Goal: Information Seeking & Learning: Learn about a topic

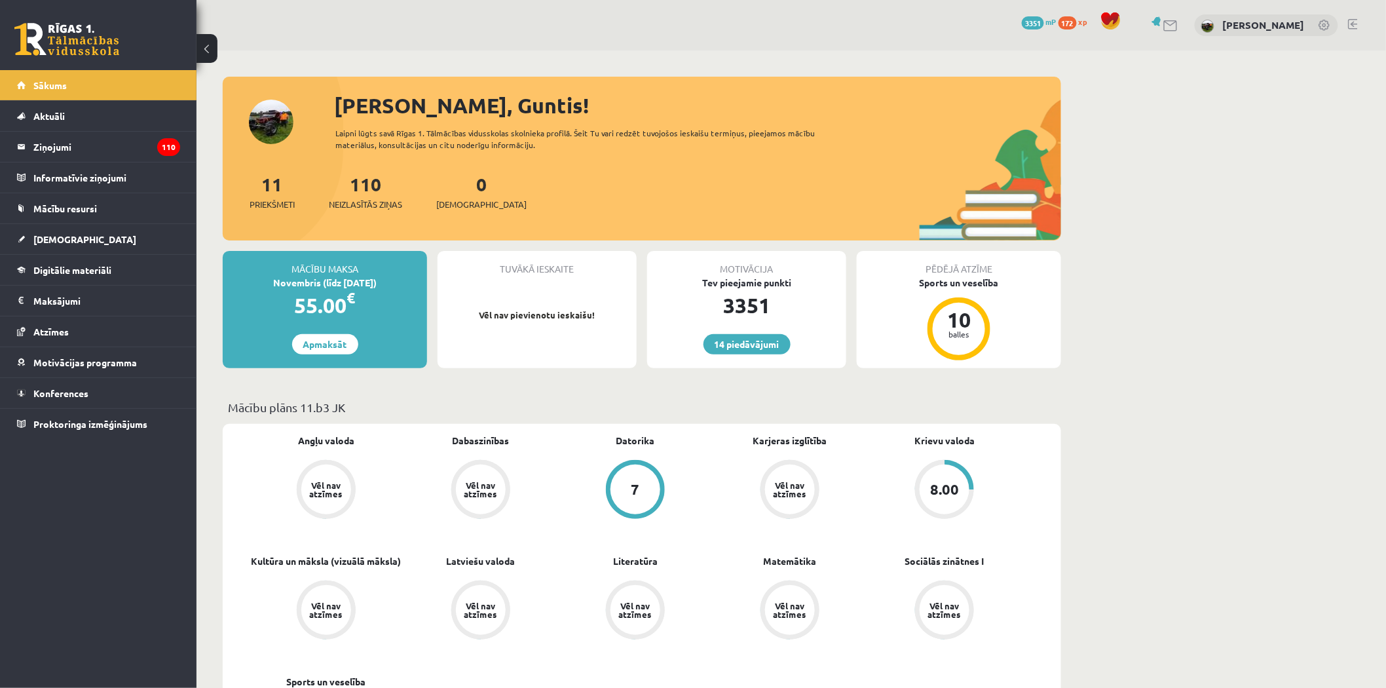
drag, startPoint x: 155, startPoint y: 238, endPoint x: 598, endPoint y: 403, distance: 473.1
click at [598, 403] on p "Mācību plāns 11.b3 JK" at bounding box center [642, 407] width 828 height 18
click at [104, 233] on link "[DEMOGRAPHIC_DATA]" at bounding box center [98, 239] width 163 height 30
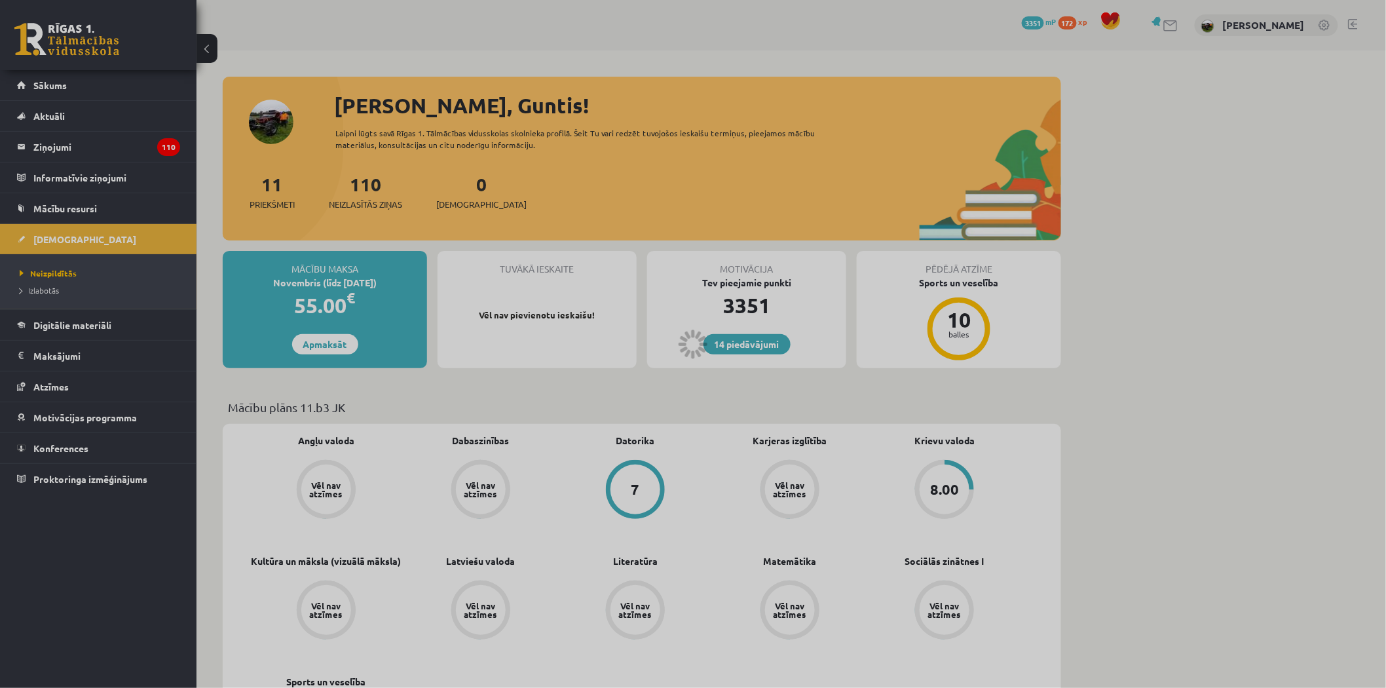
click at [105, 213] on div at bounding box center [693, 344] width 1386 height 688
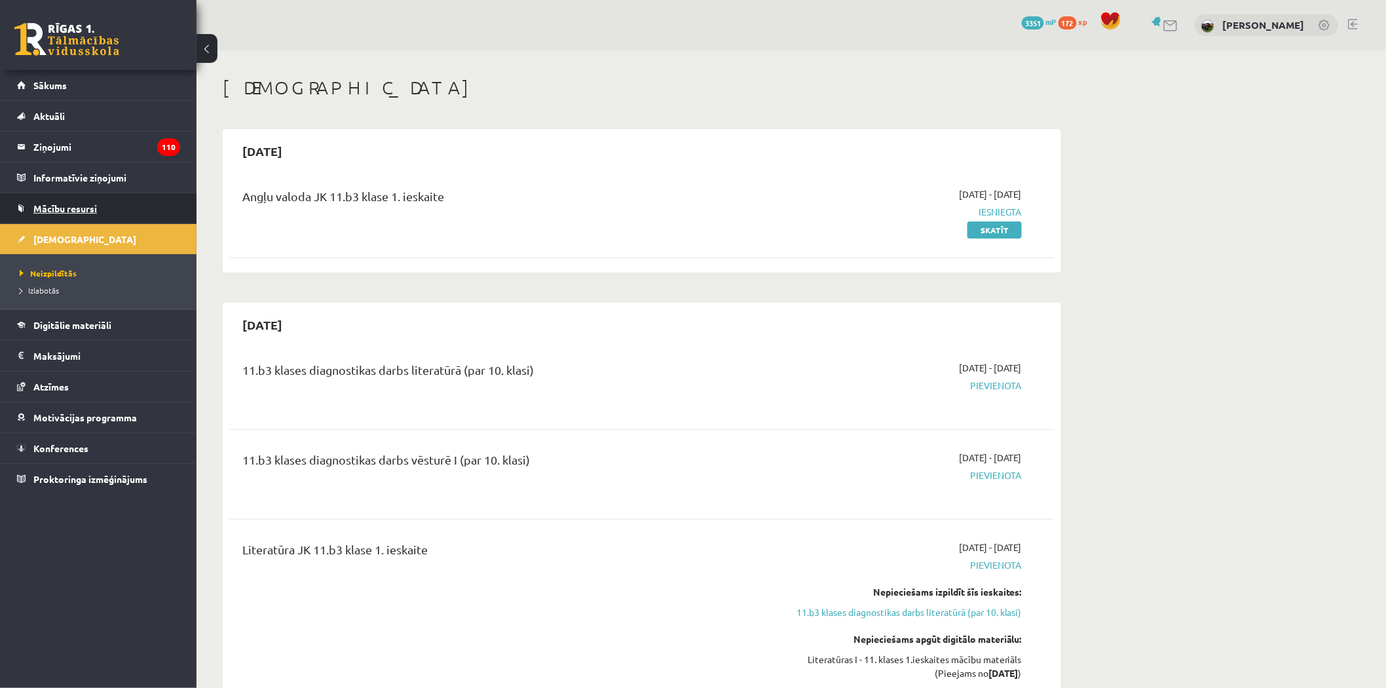
click at [105, 207] on link "Mācību resursi" at bounding box center [98, 208] width 163 height 30
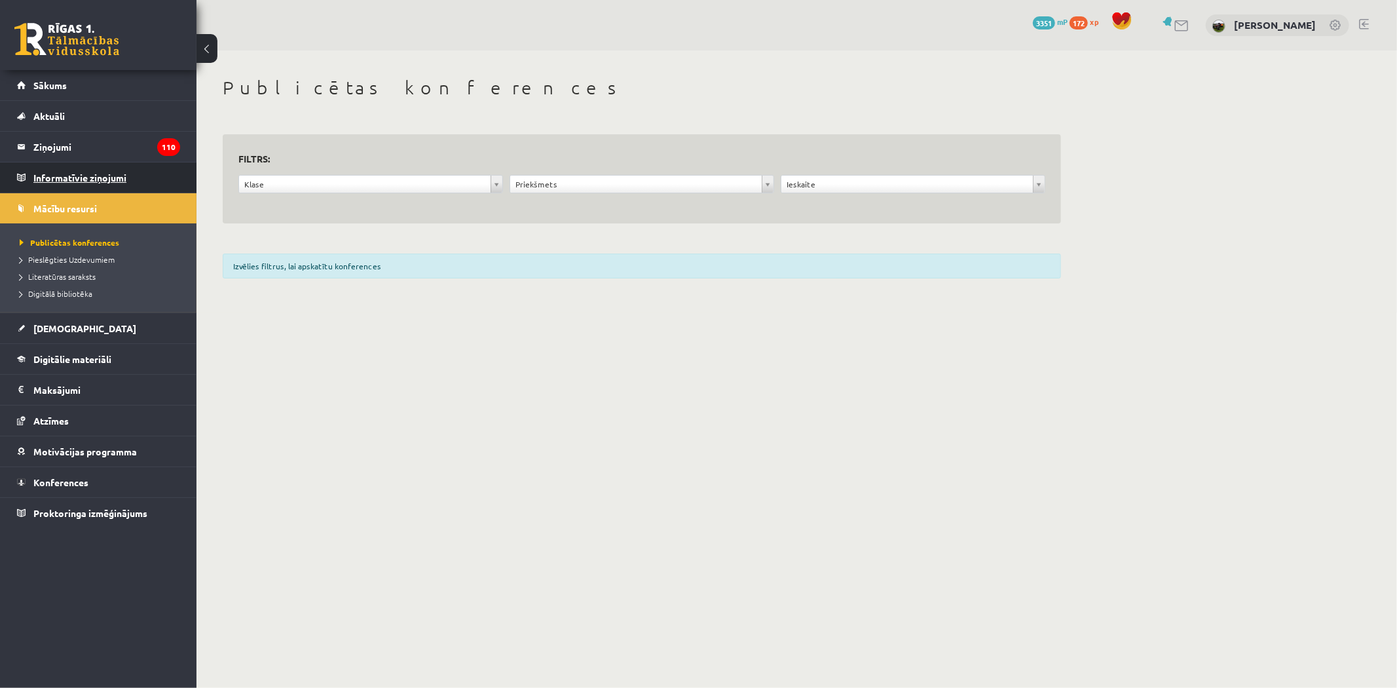
click at [84, 172] on legend "Informatīvie ziņojumi 0" at bounding box center [106, 177] width 147 height 30
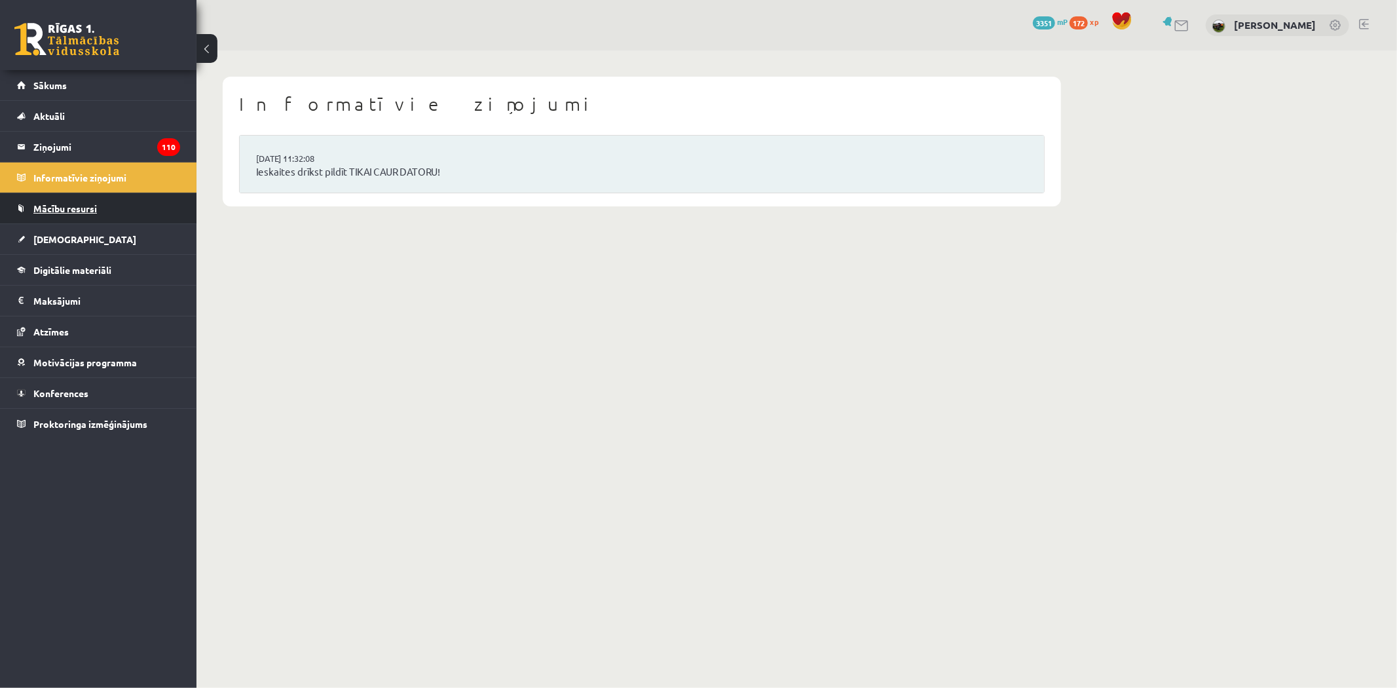
click at [83, 204] on span "Mācību resursi" at bounding box center [65, 208] width 64 height 12
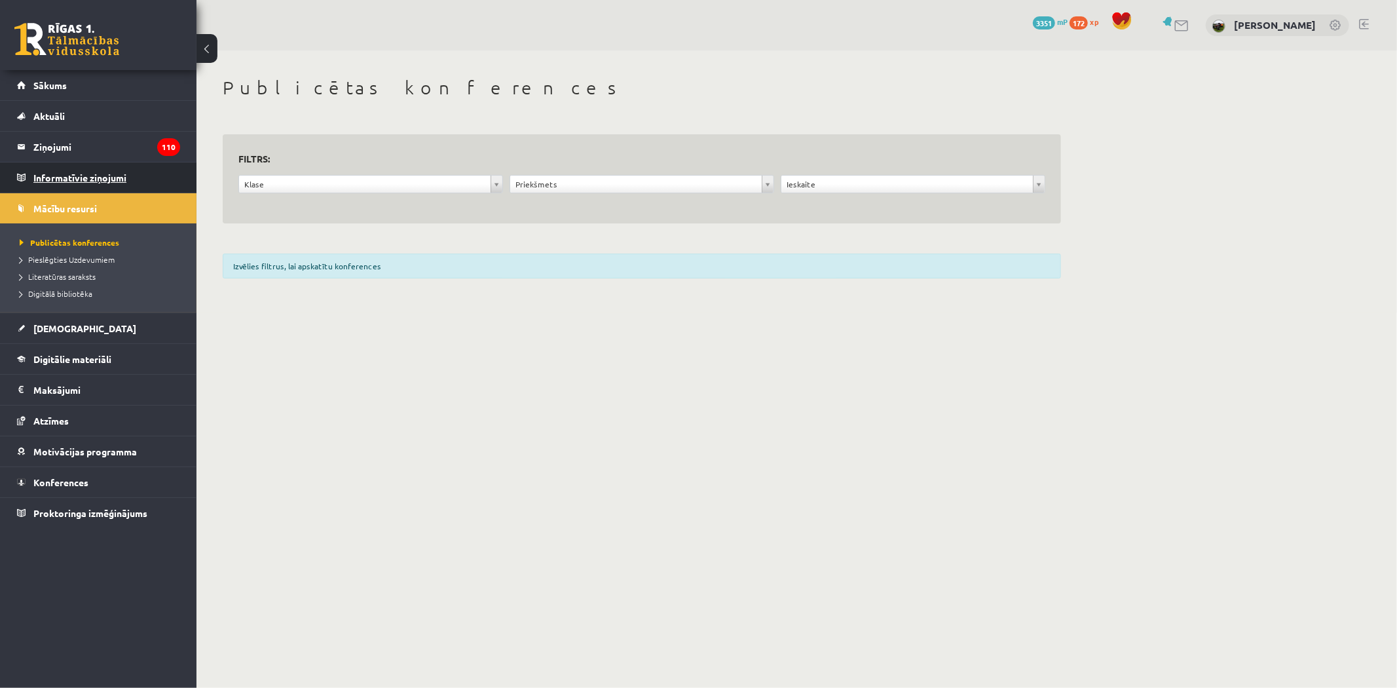
click at [79, 174] on legend "Informatīvie ziņojumi 0" at bounding box center [106, 177] width 147 height 30
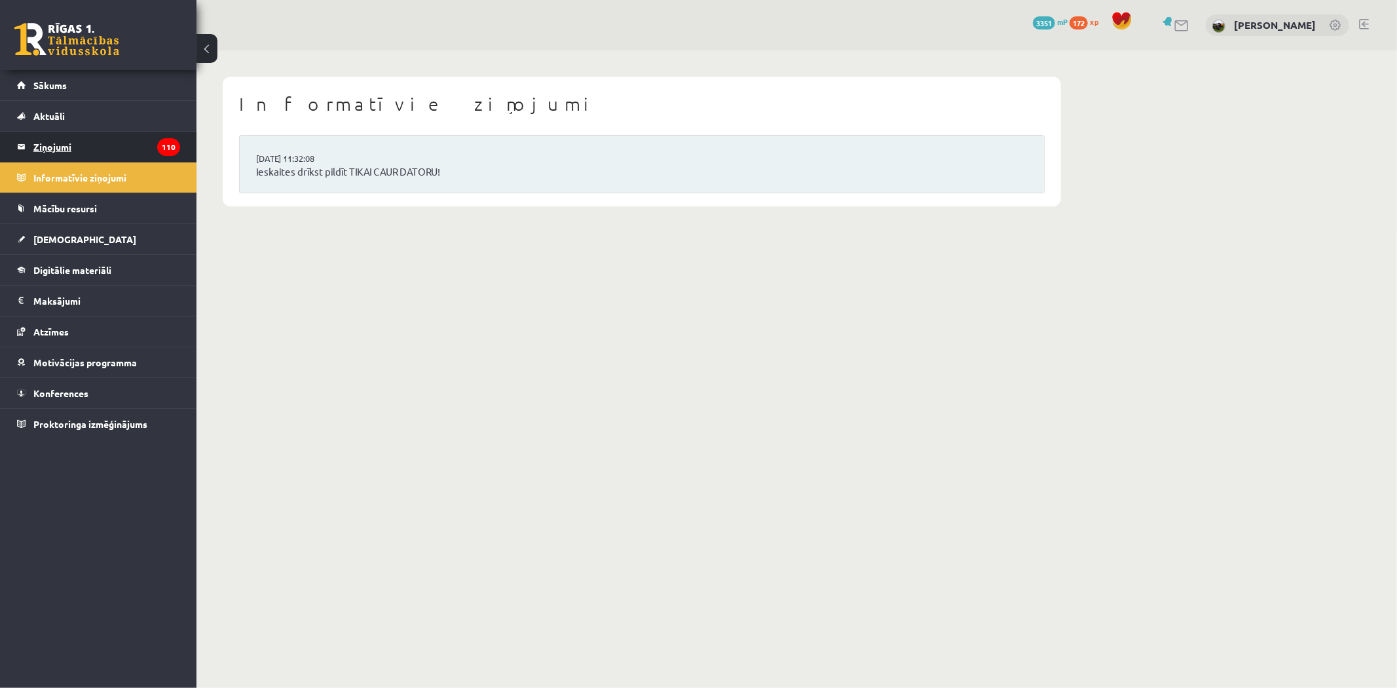
click at [88, 147] on legend "Ziņojumi 110" at bounding box center [106, 147] width 147 height 30
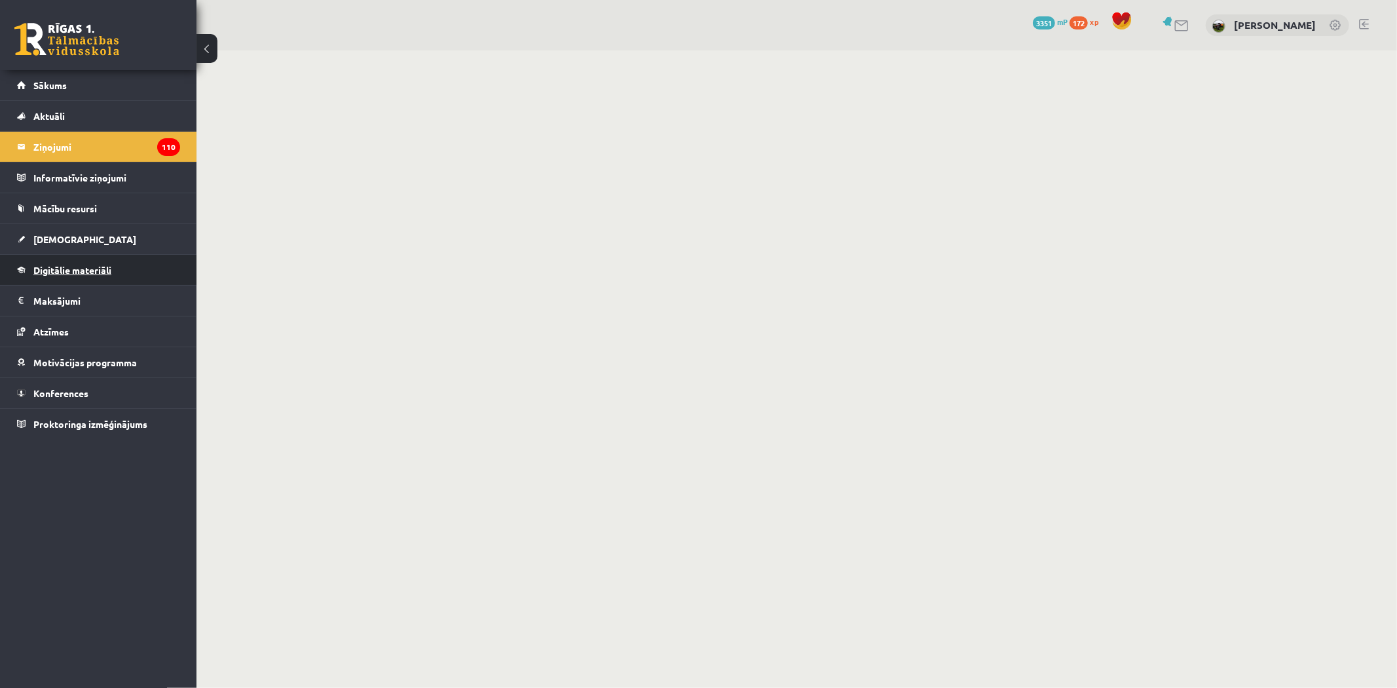
click at [94, 277] on link "Digitālie materiāli" at bounding box center [98, 270] width 163 height 30
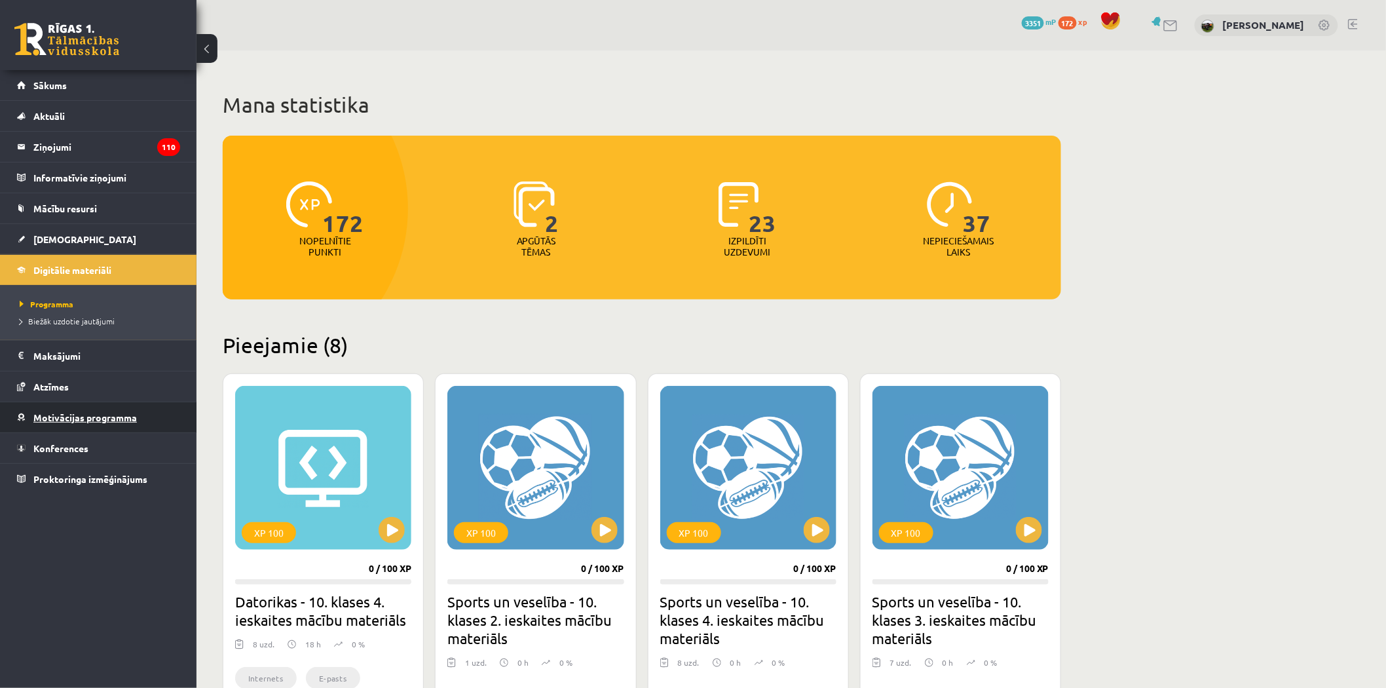
click at [100, 410] on link "Motivācijas programma" at bounding box center [98, 417] width 163 height 30
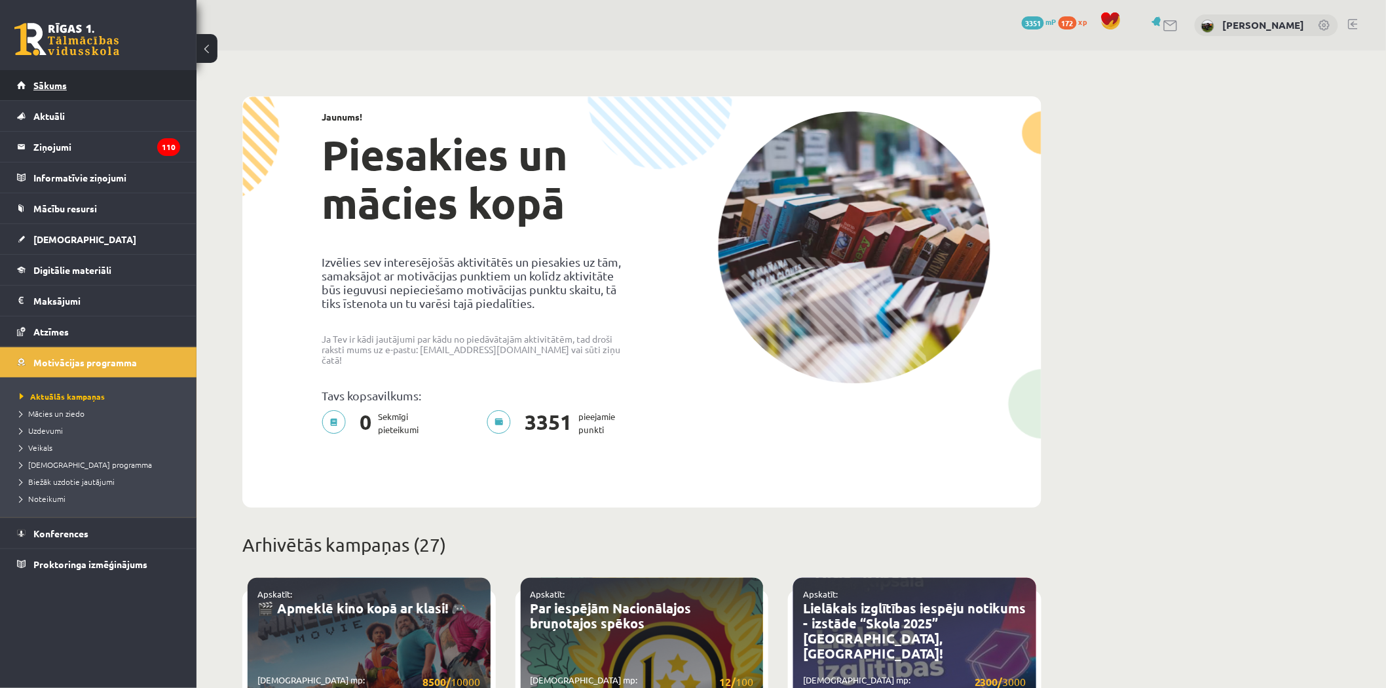
click at [63, 88] on span "Sākums" at bounding box center [49, 85] width 33 height 12
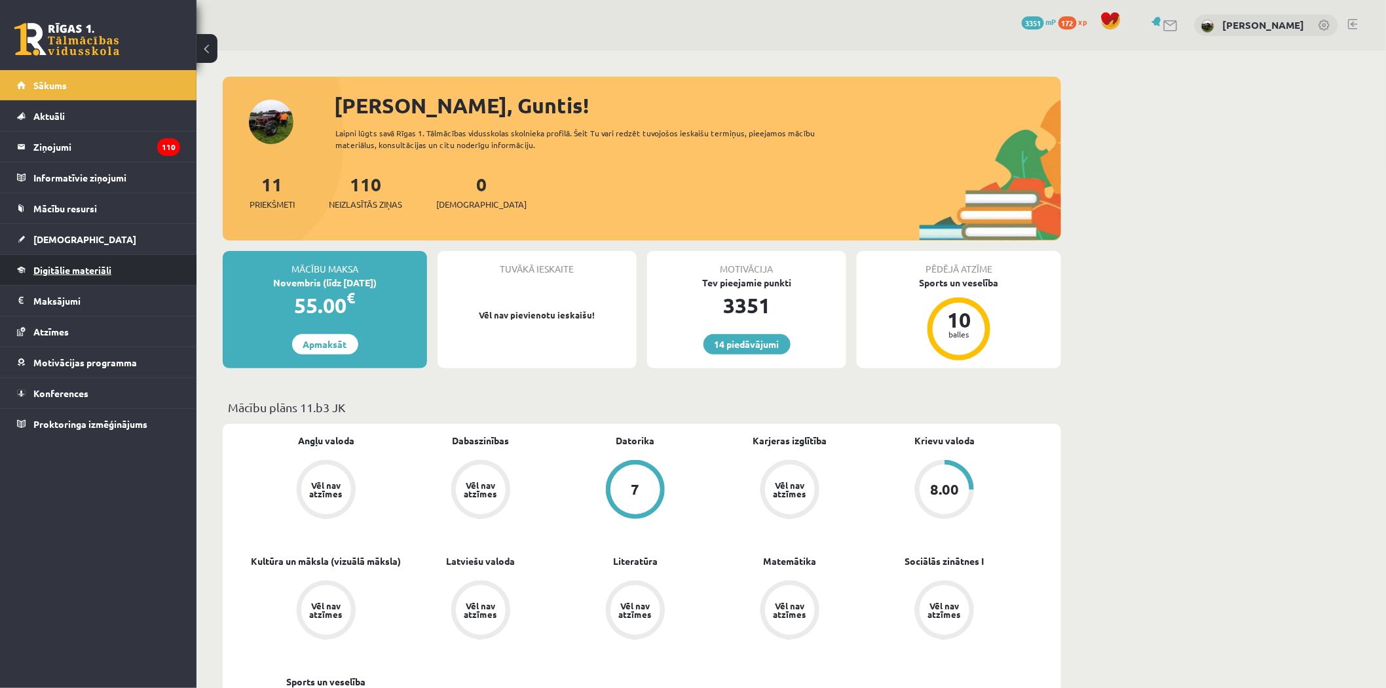
click at [85, 273] on span "Digitālie materiāli" at bounding box center [72, 270] width 78 height 12
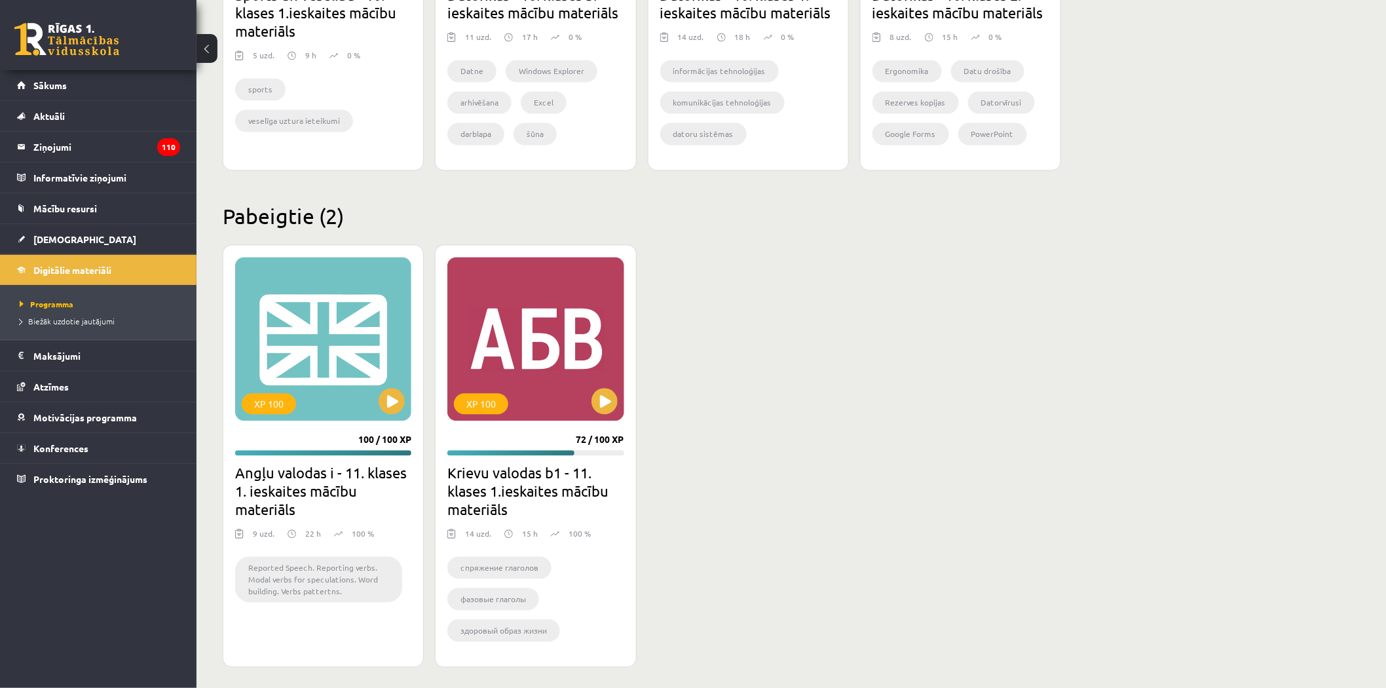
scroll to position [1027, 0]
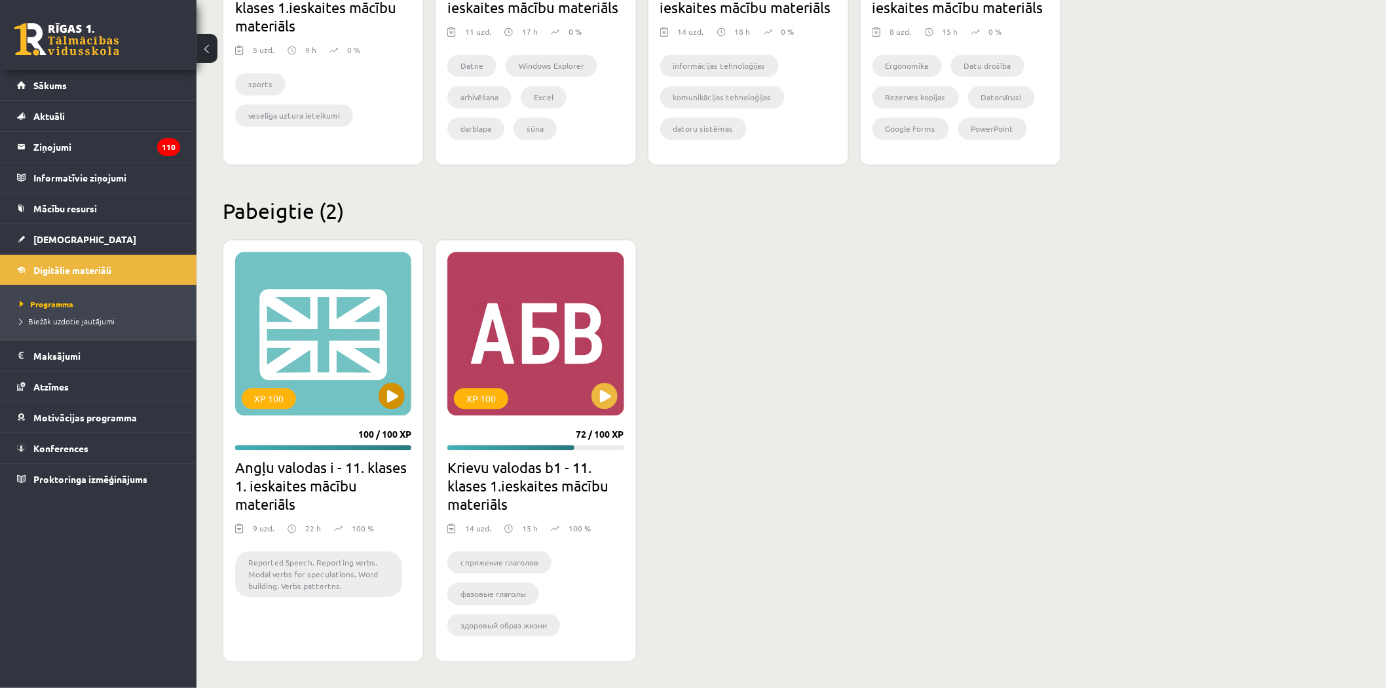
click at [280, 299] on div "XP 100" at bounding box center [323, 334] width 176 height 164
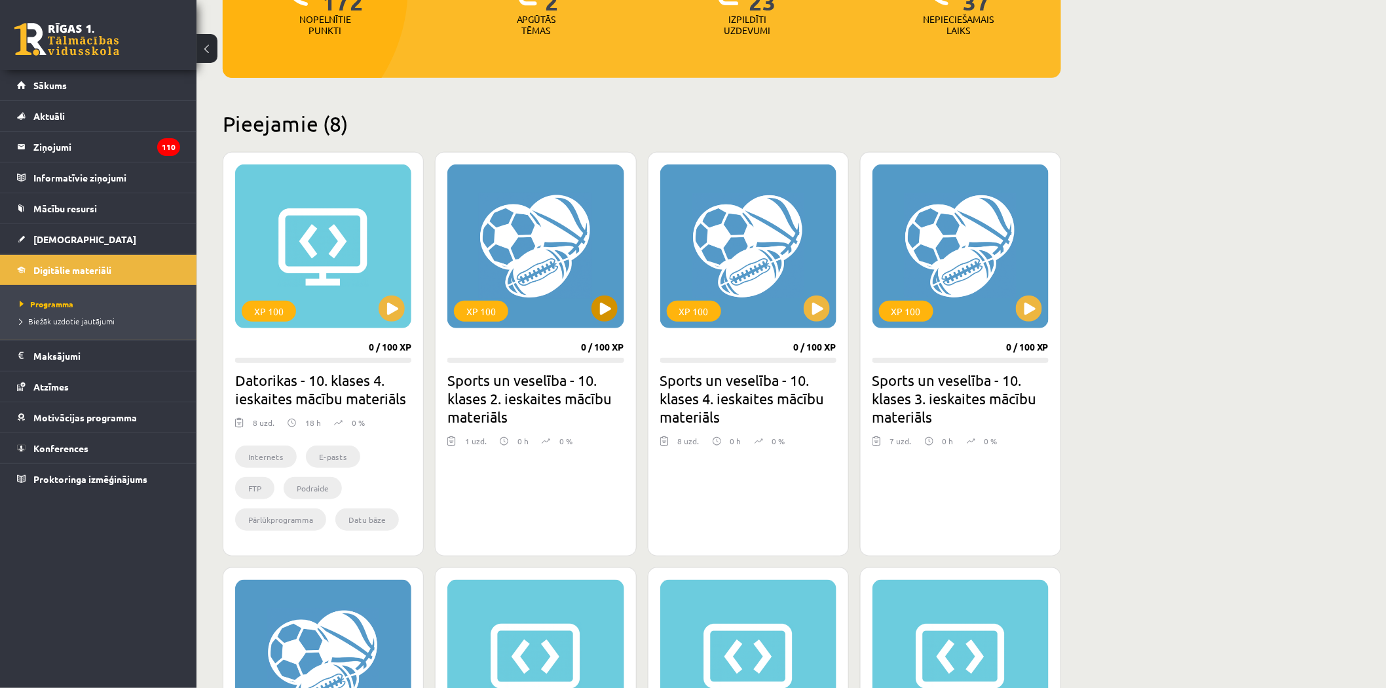
scroll to position [81, 0]
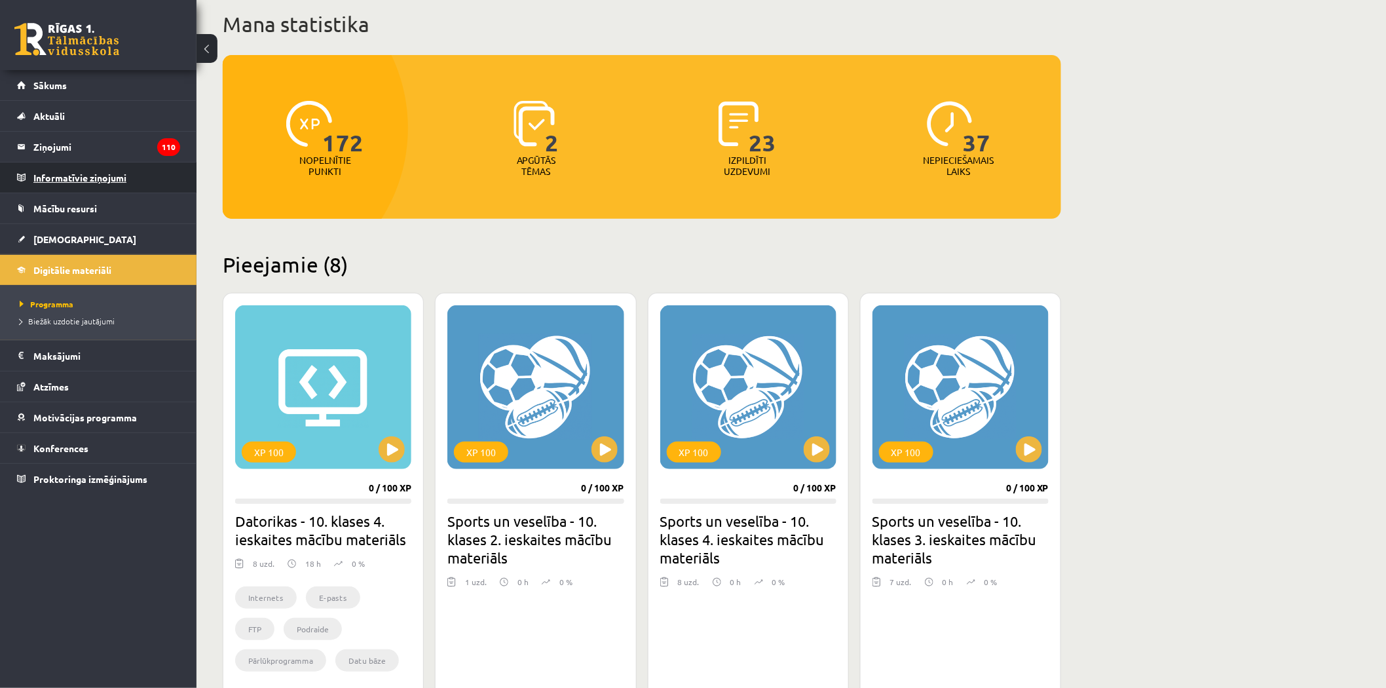
click at [86, 166] on legend "Informatīvie ziņojumi 0" at bounding box center [106, 177] width 147 height 30
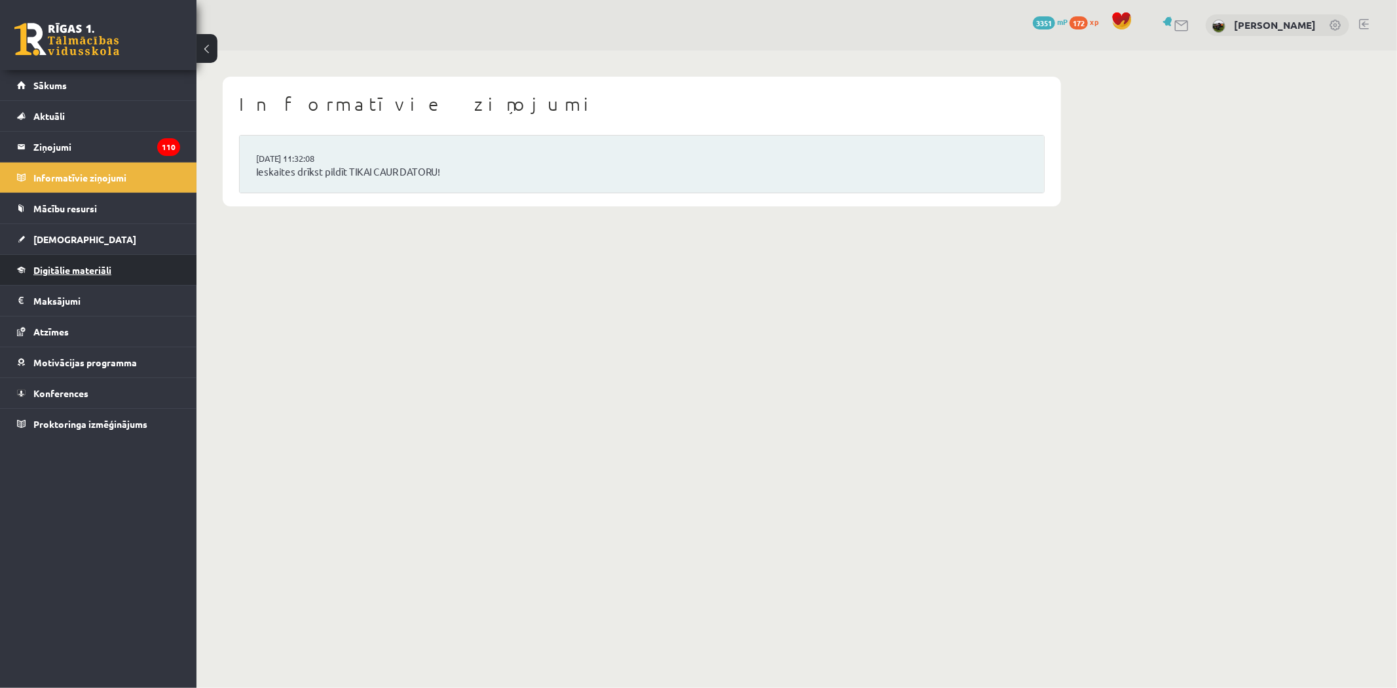
click at [62, 260] on link "Digitālie materiāli" at bounding box center [98, 270] width 163 height 30
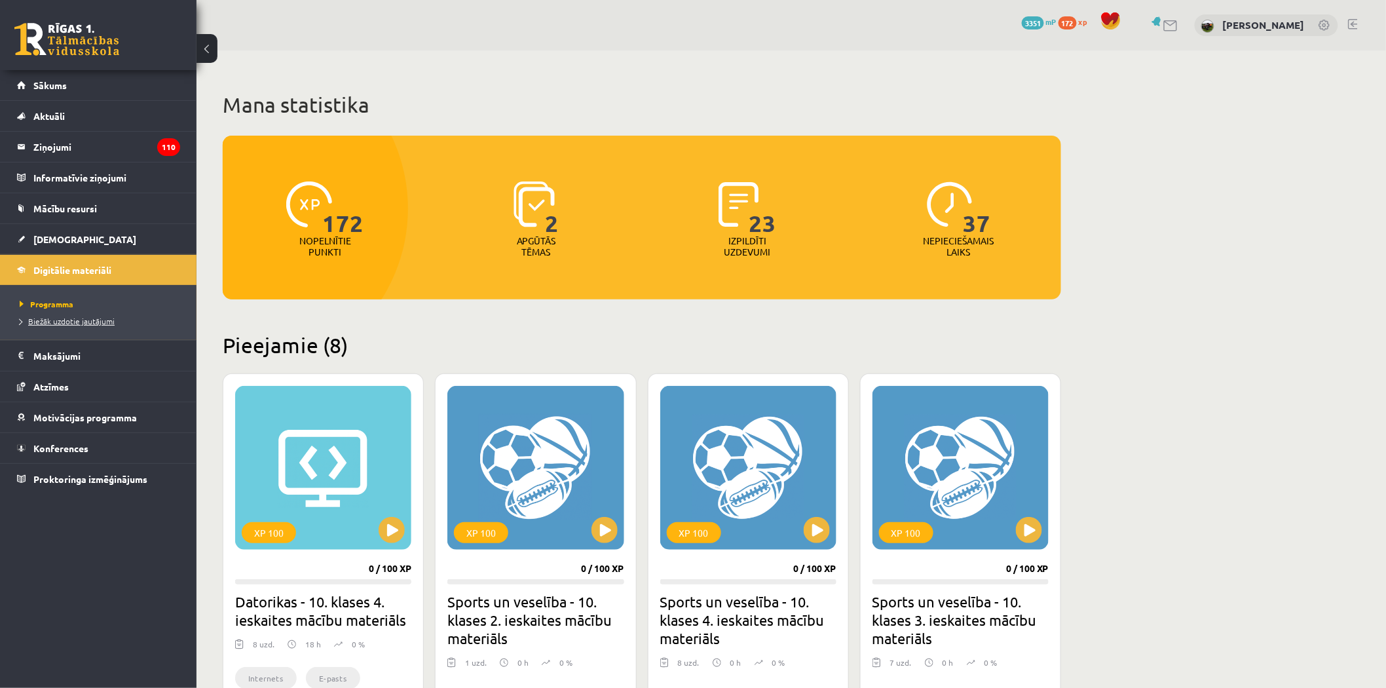
click at [53, 324] on span "Biežāk uzdotie jautājumi" at bounding box center [67, 321] width 95 height 10
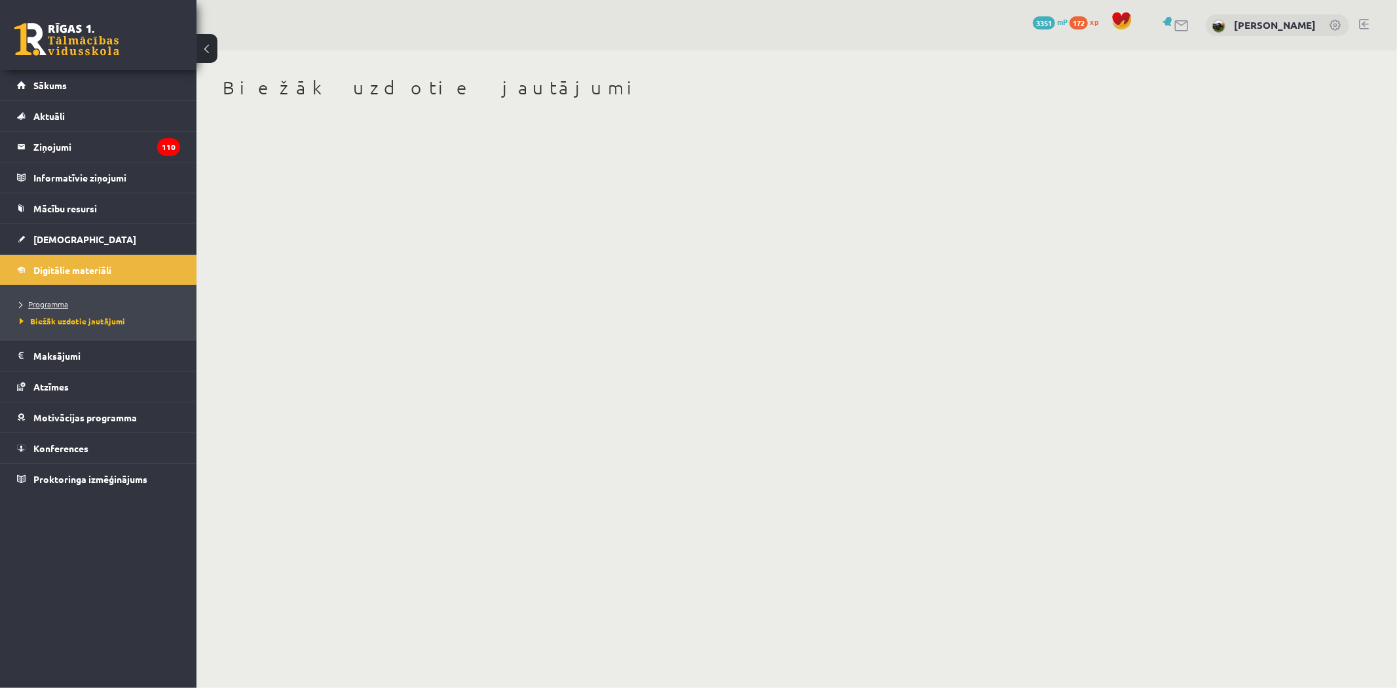
click at [48, 303] on span "Programma" at bounding box center [44, 304] width 48 height 10
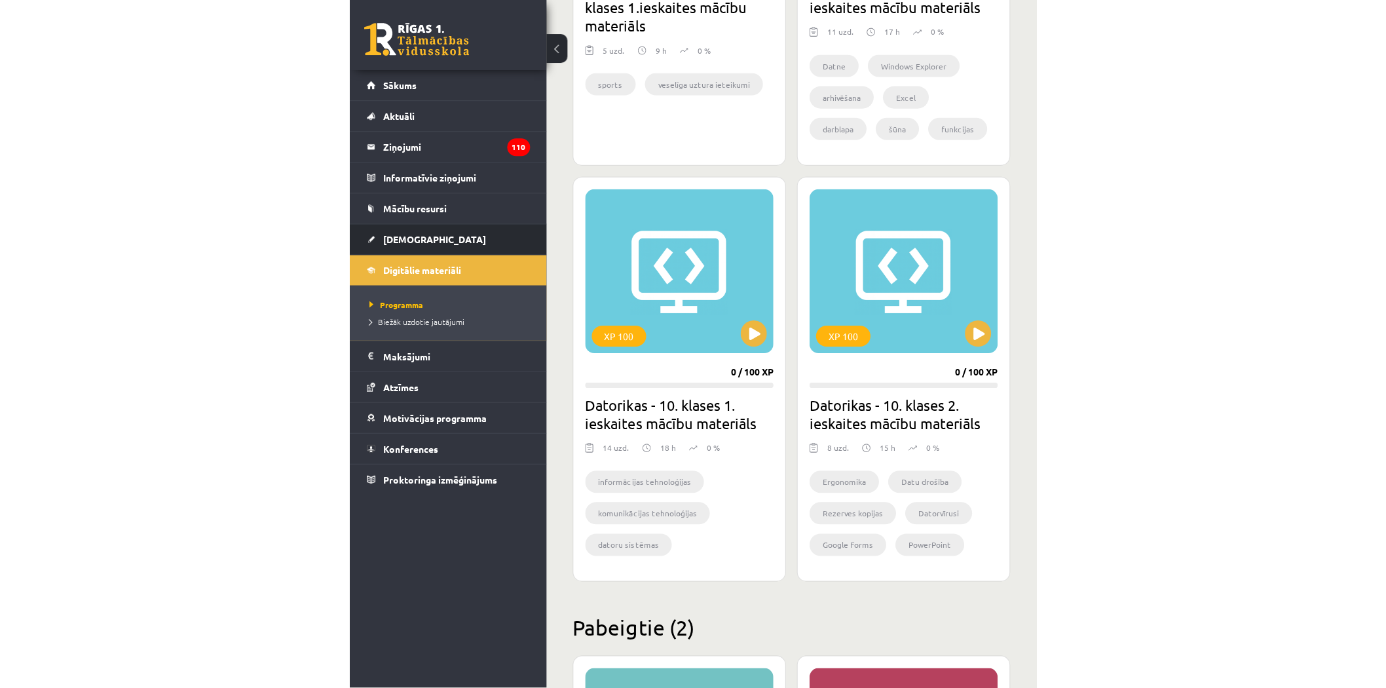
scroll to position [1027, 0]
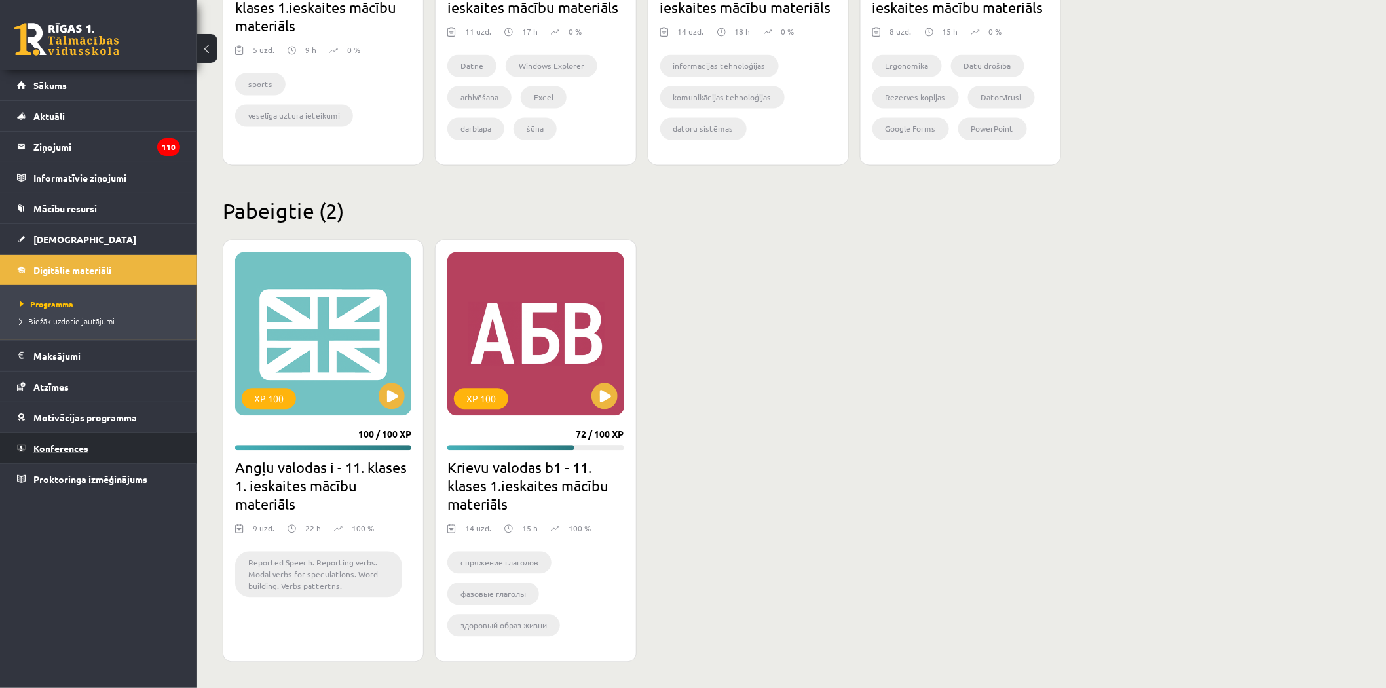
click at [40, 453] on link "Konferences" at bounding box center [98, 448] width 163 height 30
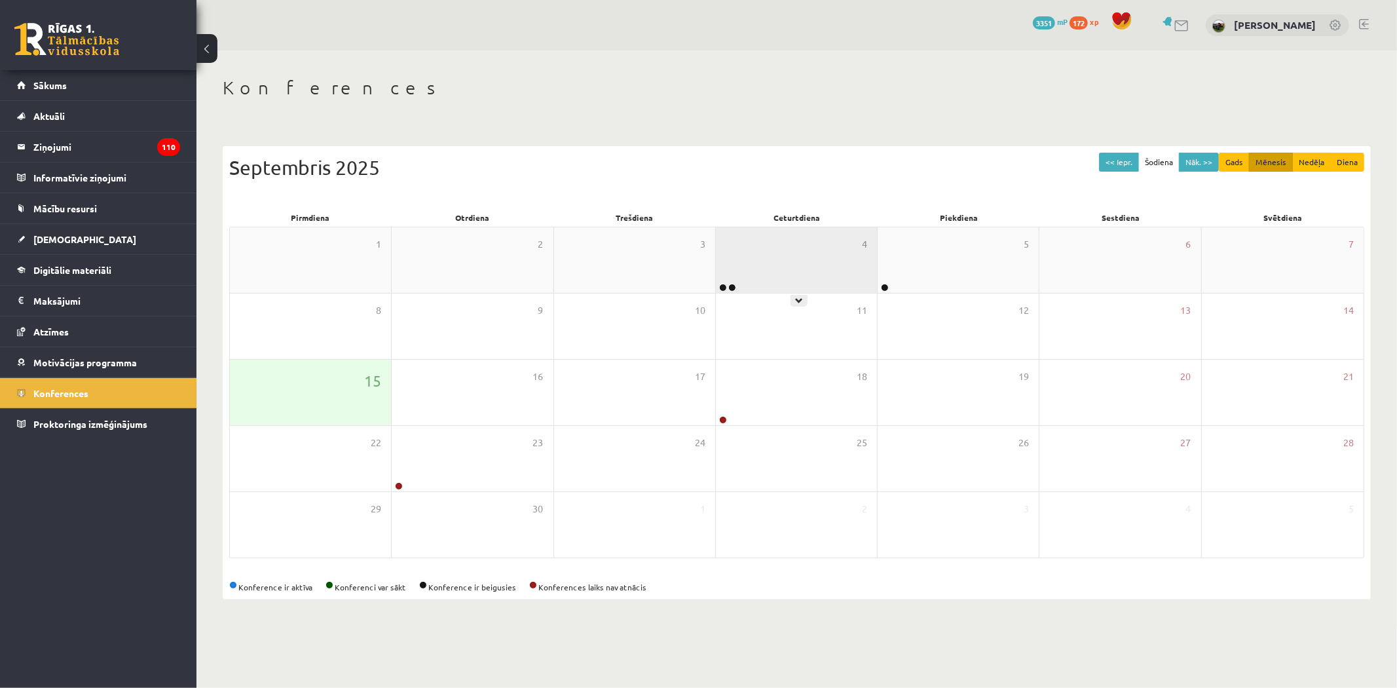
click at [800, 273] on div "4" at bounding box center [796, 260] width 161 height 66
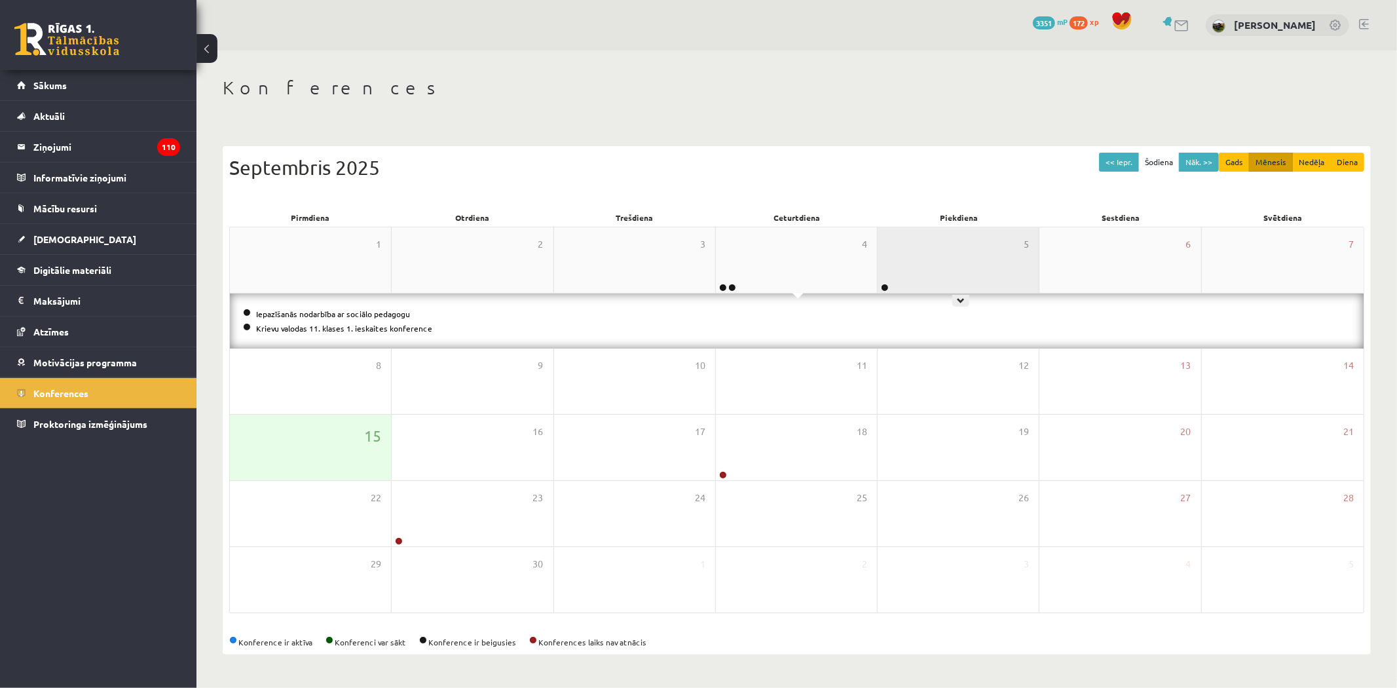
click at [903, 269] on div "5" at bounding box center [958, 260] width 161 height 66
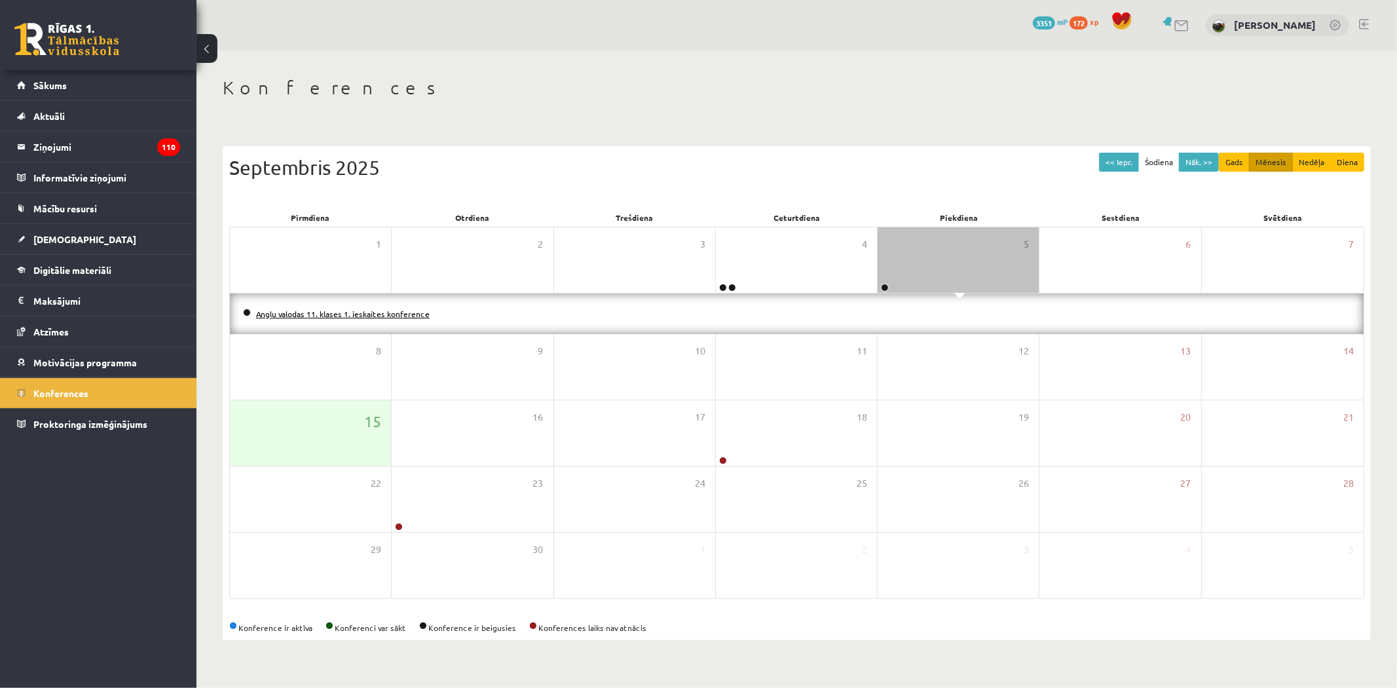
click at [328, 313] on link "Angļu valodas 11. klases 1. ieskaites konference" at bounding box center [343, 314] width 174 height 10
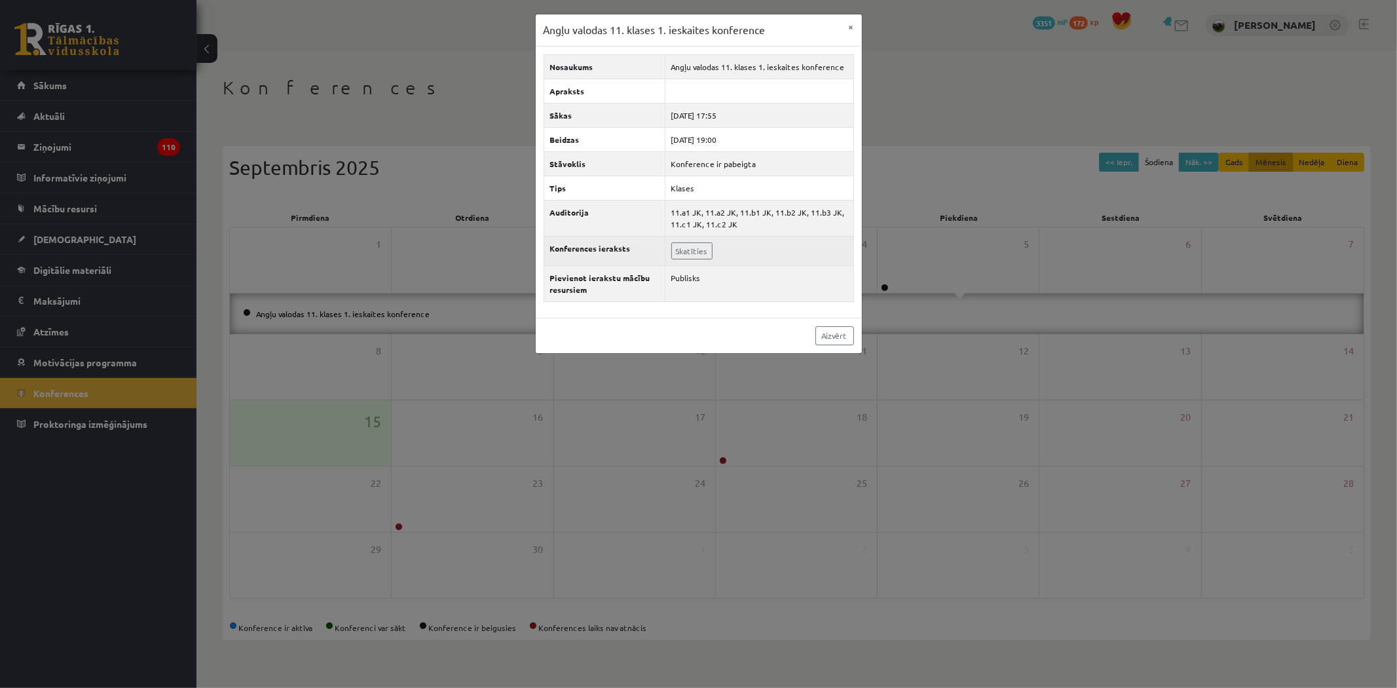
click at [695, 240] on td "Skatīties" at bounding box center [759, 250] width 189 height 29
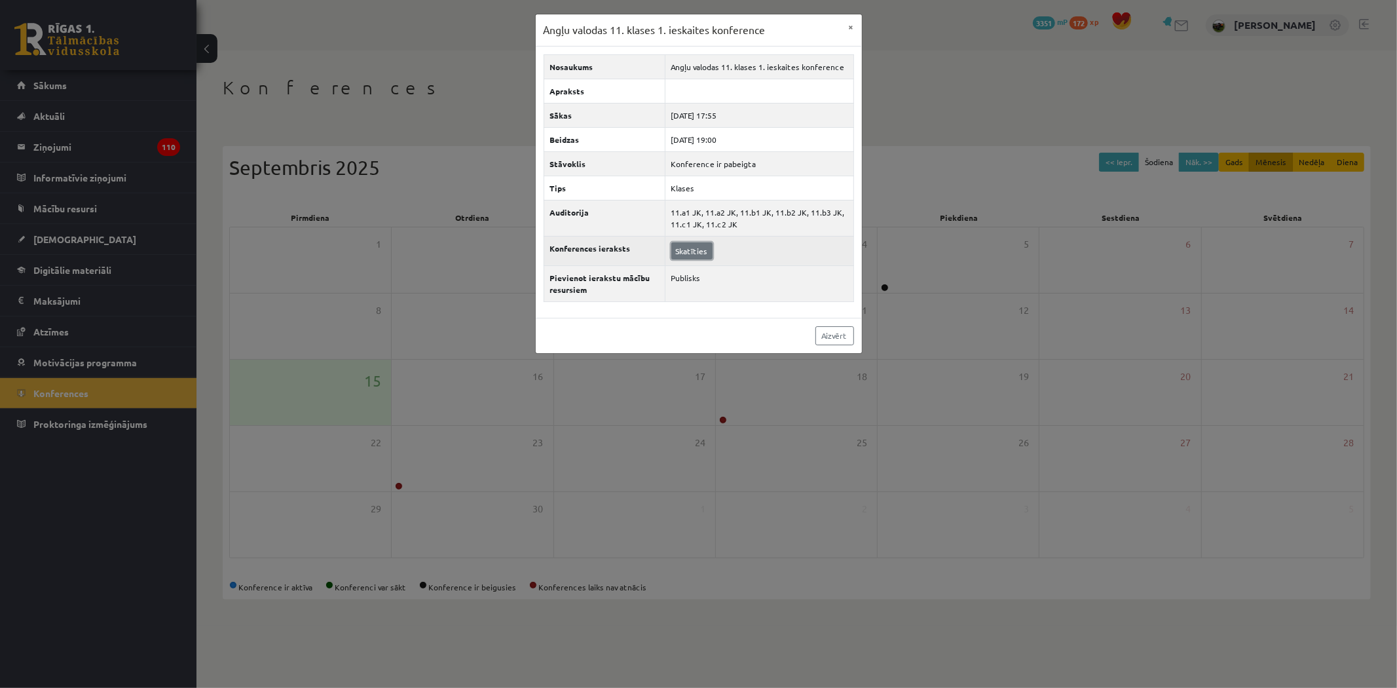
click at [691, 252] on link "Skatīties" at bounding box center [692, 250] width 41 height 17
click at [847, 29] on button "×" at bounding box center [851, 26] width 21 height 25
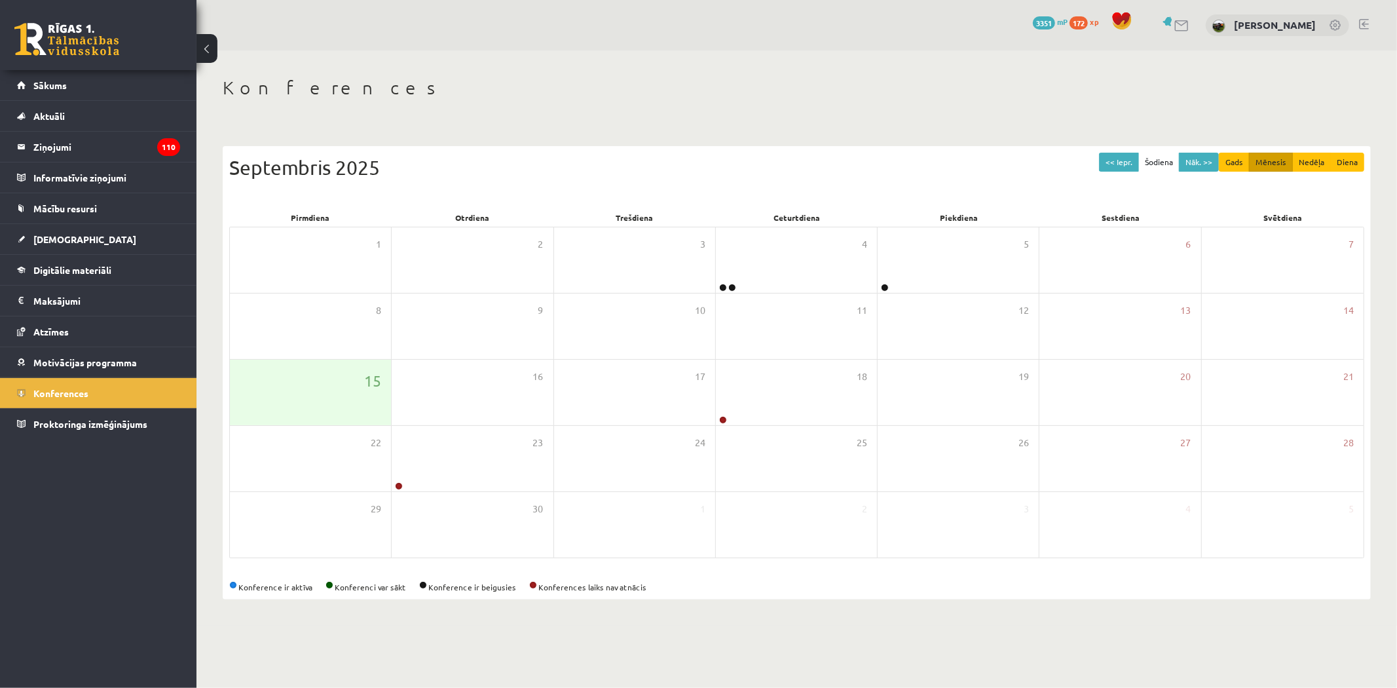
drag, startPoint x: 732, startPoint y: 671, endPoint x: 712, endPoint y: 677, distance: 21.3
click at [731, 673] on body "0 Dāvanas 3351 mP 172 xp Guntis Smalkais Sākums Aktuāli Kā mācīties eSKOLĀ Kont…" at bounding box center [698, 344] width 1397 height 688
click at [839, 250] on div "4" at bounding box center [796, 260] width 161 height 66
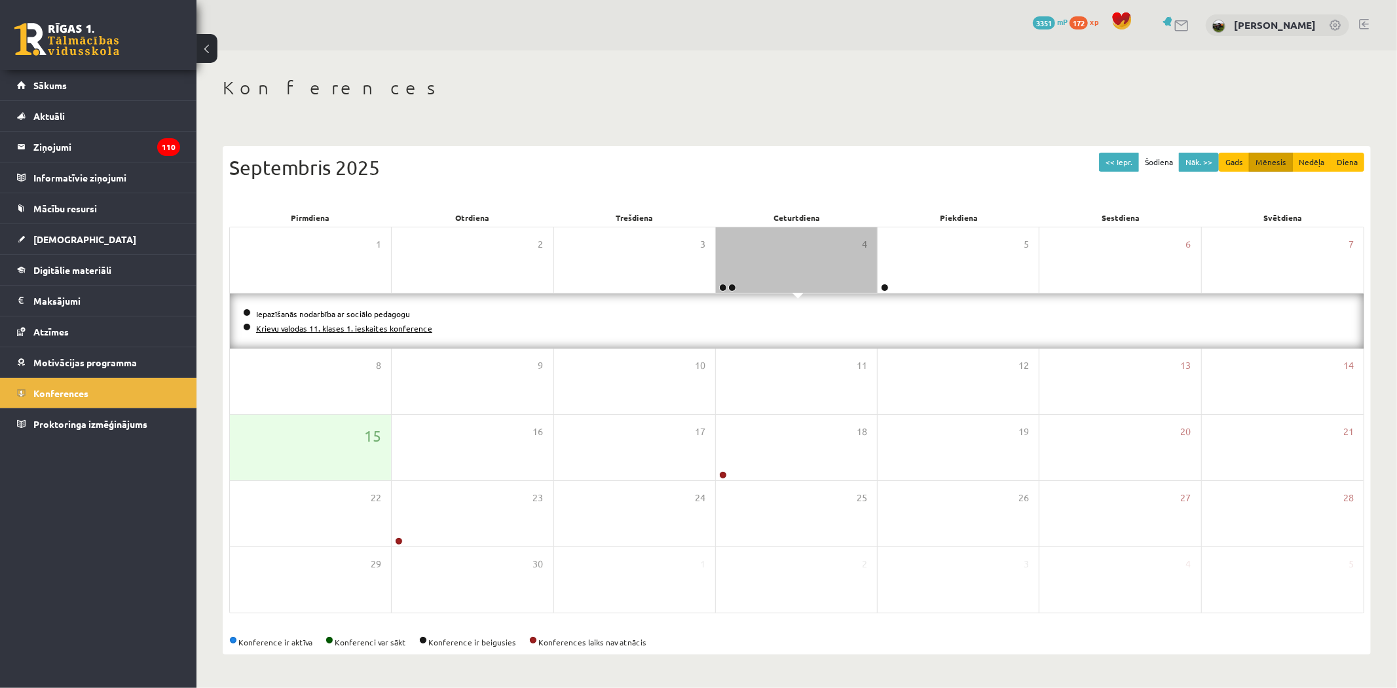
click at [387, 326] on link "Krievu valodas 11. klases 1. ieskaites konference" at bounding box center [344, 328] width 176 height 10
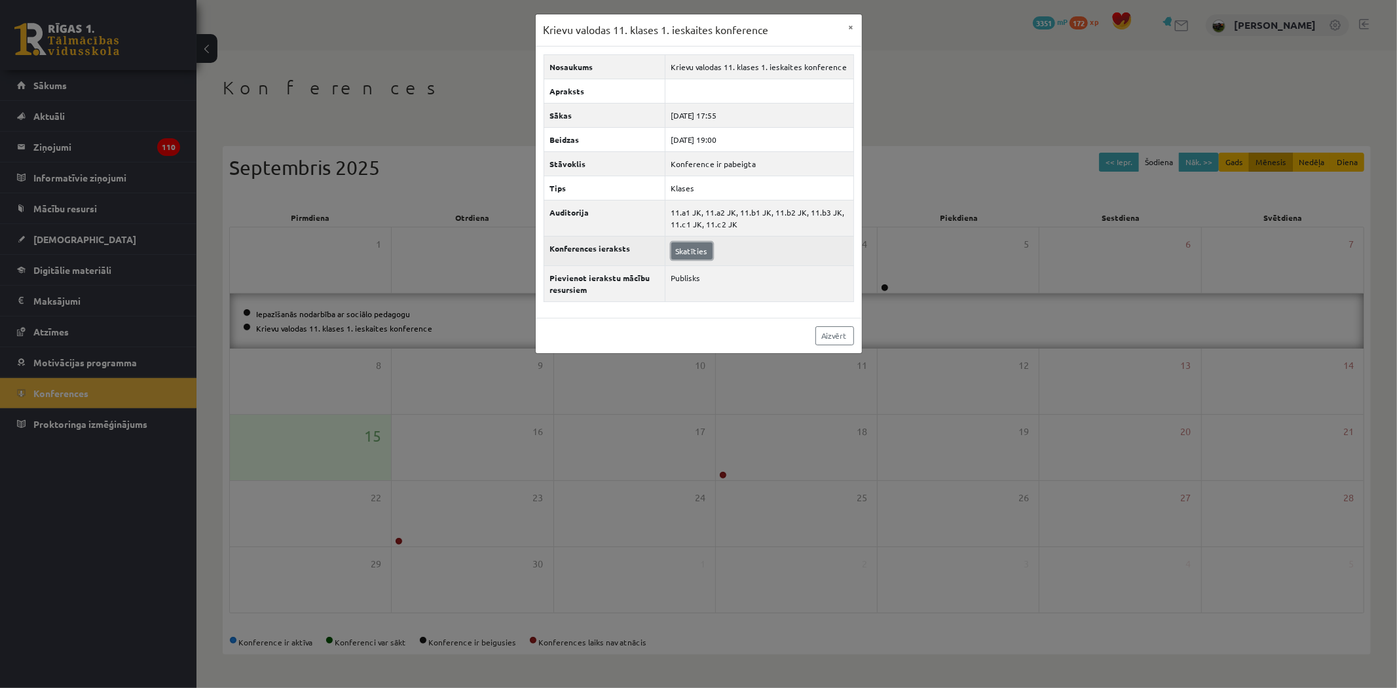
click at [698, 252] on link "Skatīties" at bounding box center [692, 250] width 41 height 17
